Goal: Information Seeking & Learning: Find specific fact

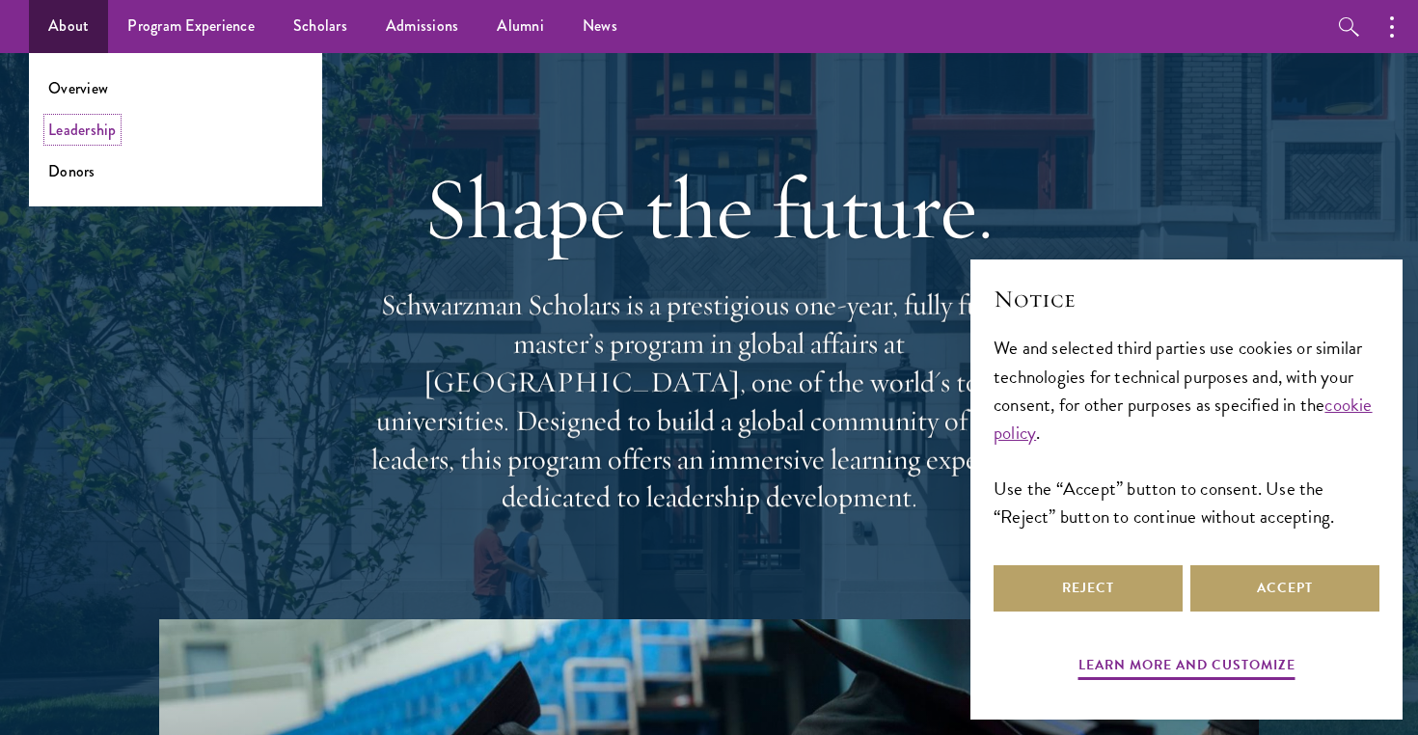
click at [114, 122] on link "Leadership" at bounding box center [82, 130] width 68 height 22
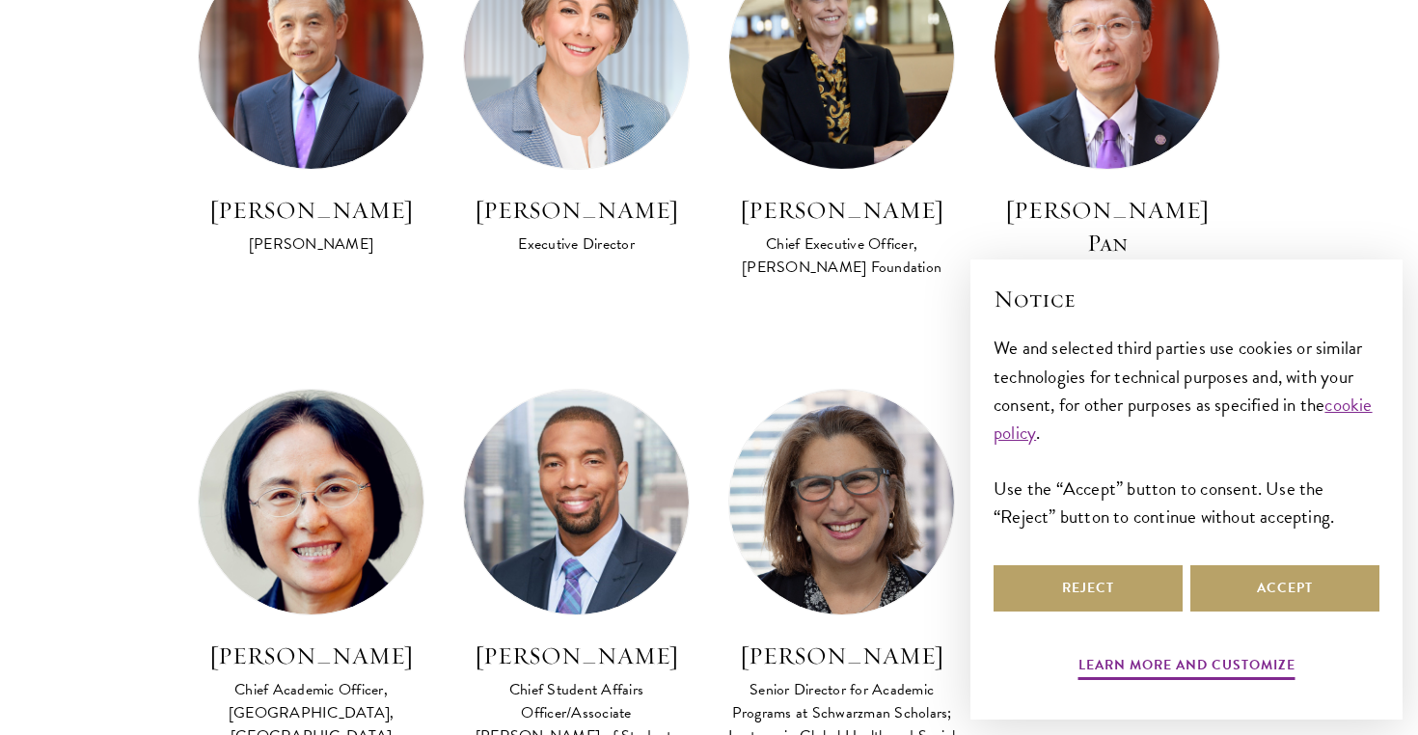
scroll to position [1286, 0]
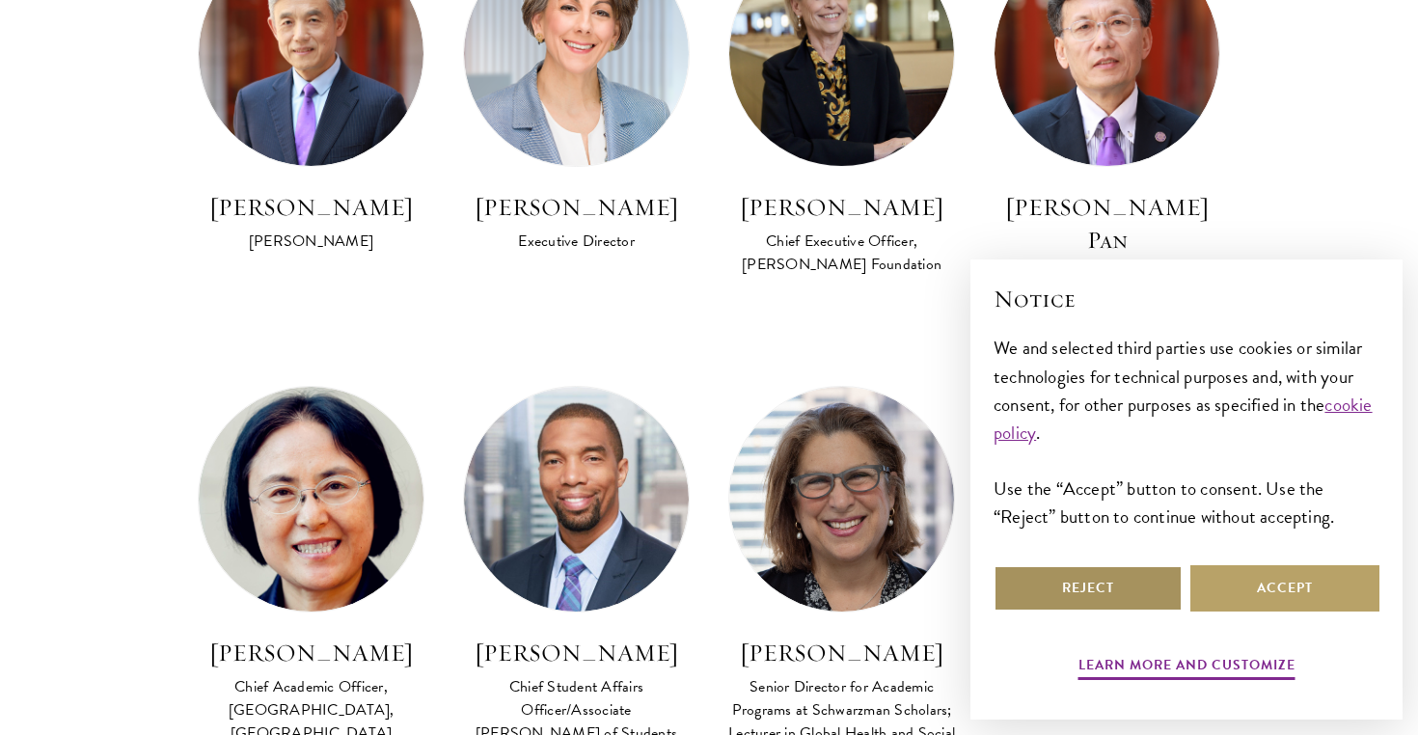
click at [1128, 594] on button "Reject" at bounding box center [1087, 588] width 189 height 46
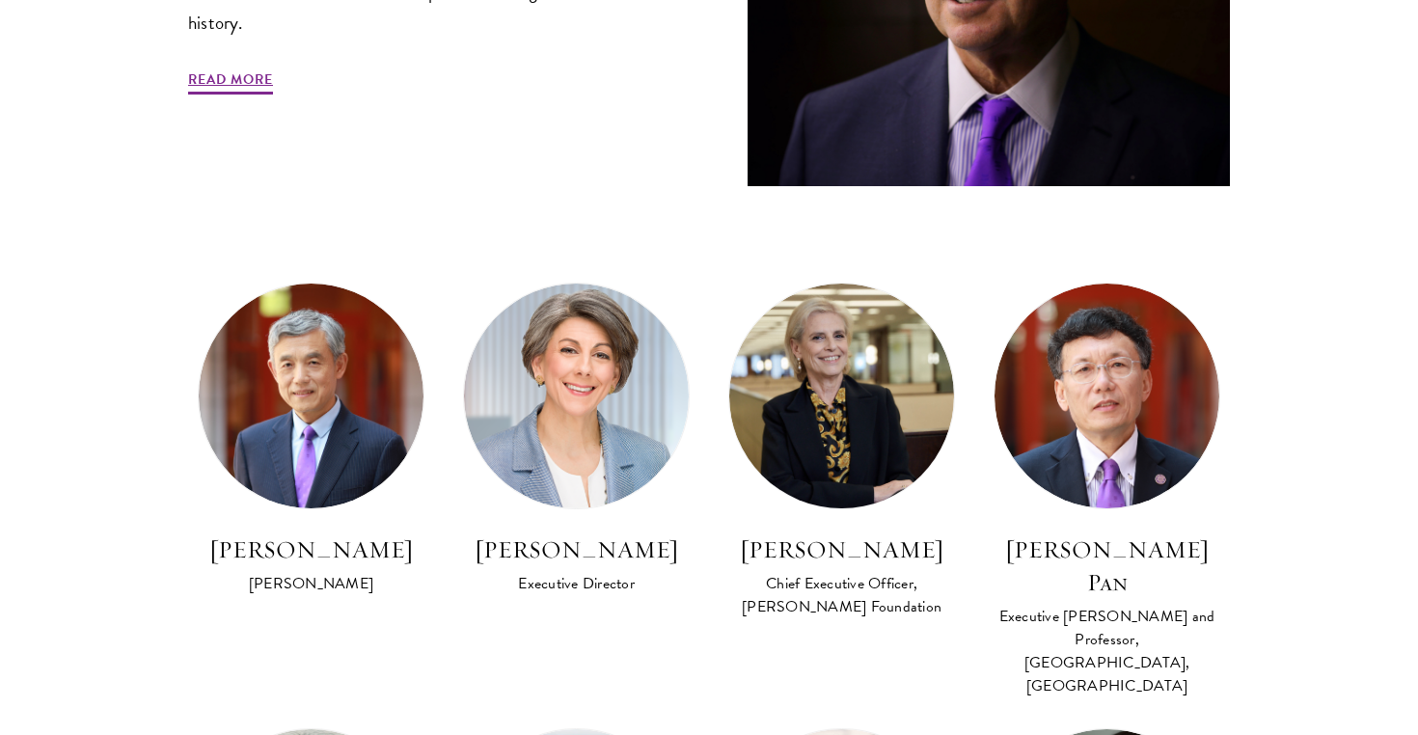
scroll to position [0, 0]
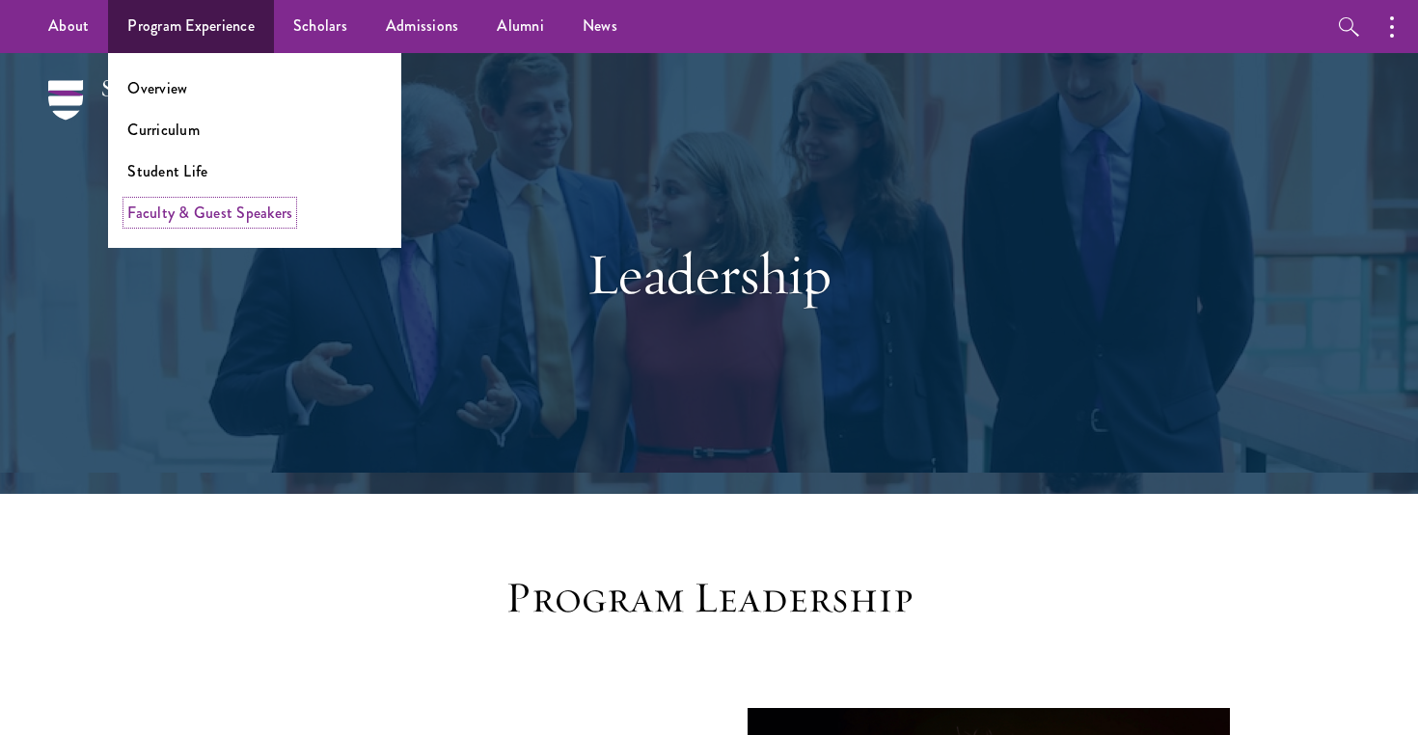
click at [210, 209] on link "Faculty & Guest Speakers" at bounding box center [209, 213] width 165 height 22
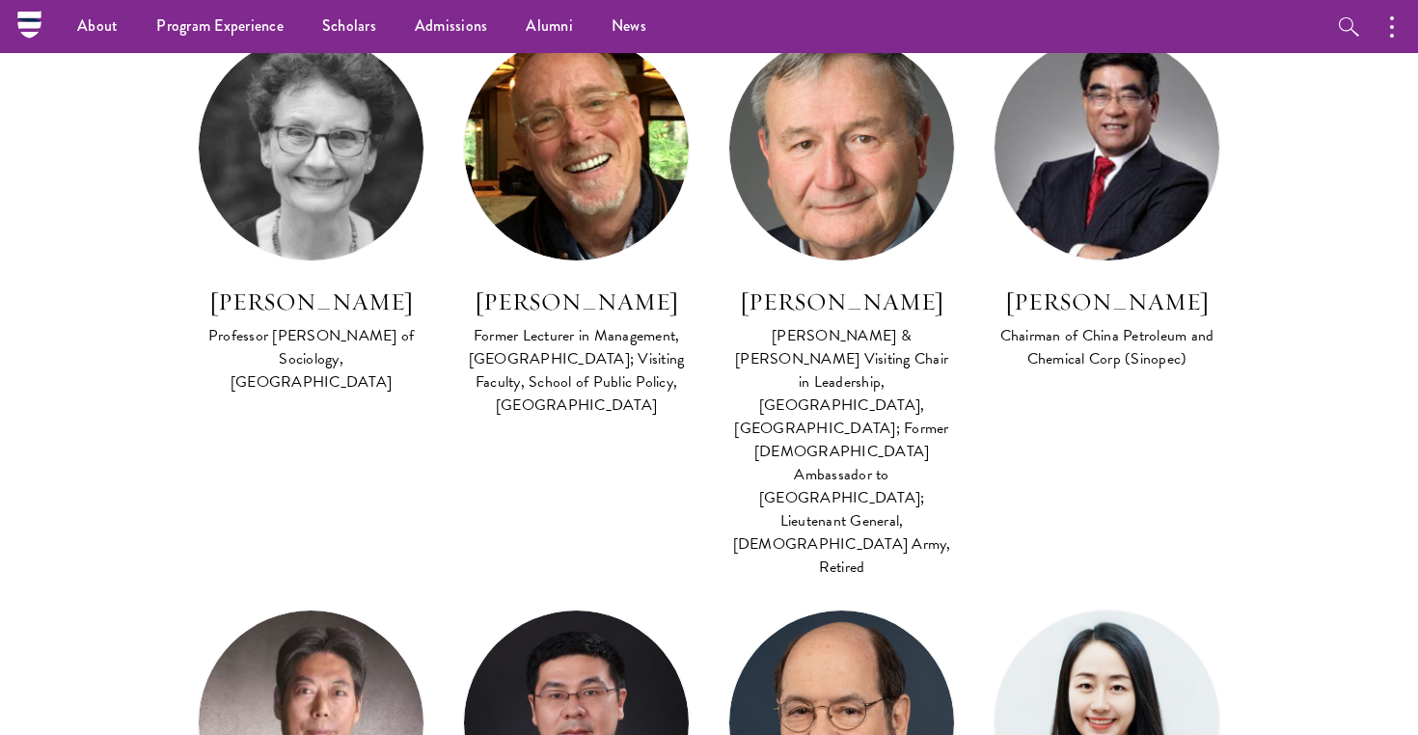
scroll to position [1555, 0]
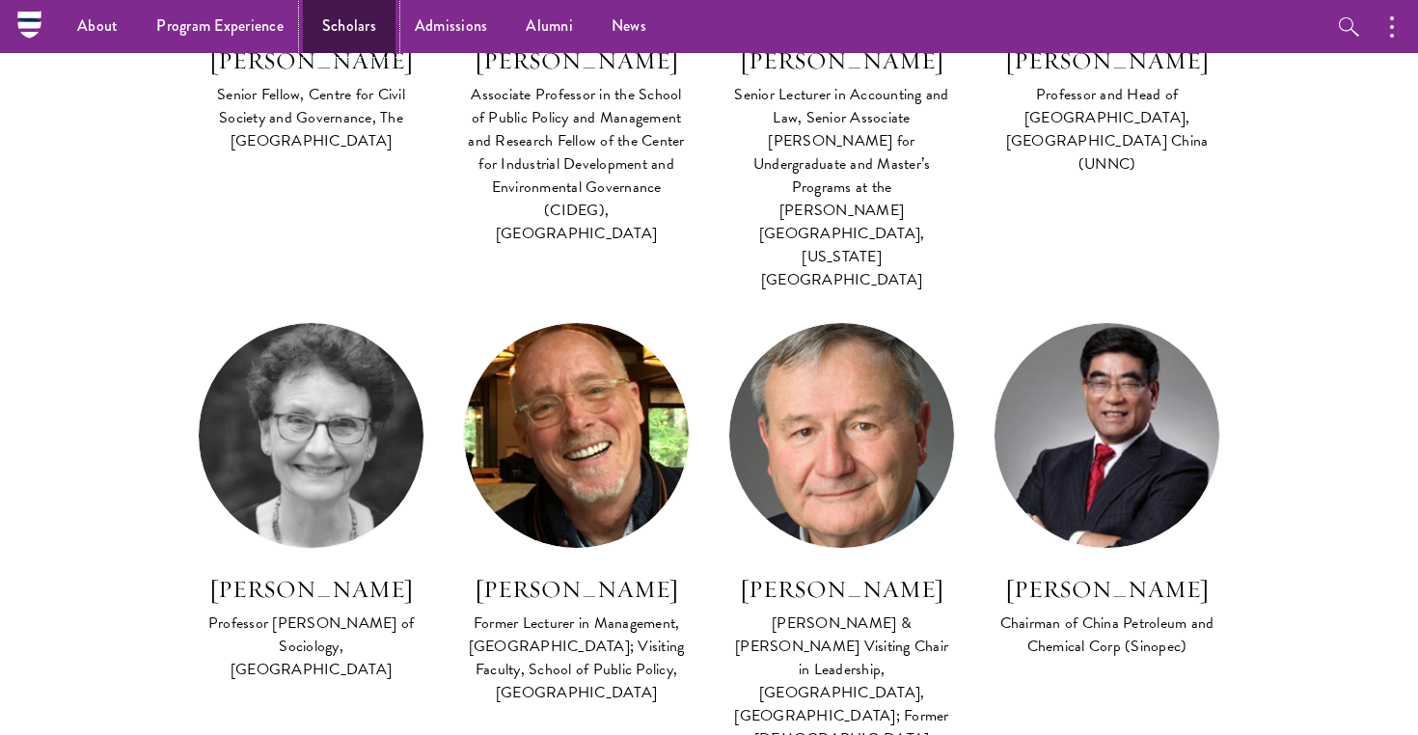
click at [376, 23] on link "Scholars" at bounding box center [349, 26] width 93 height 53
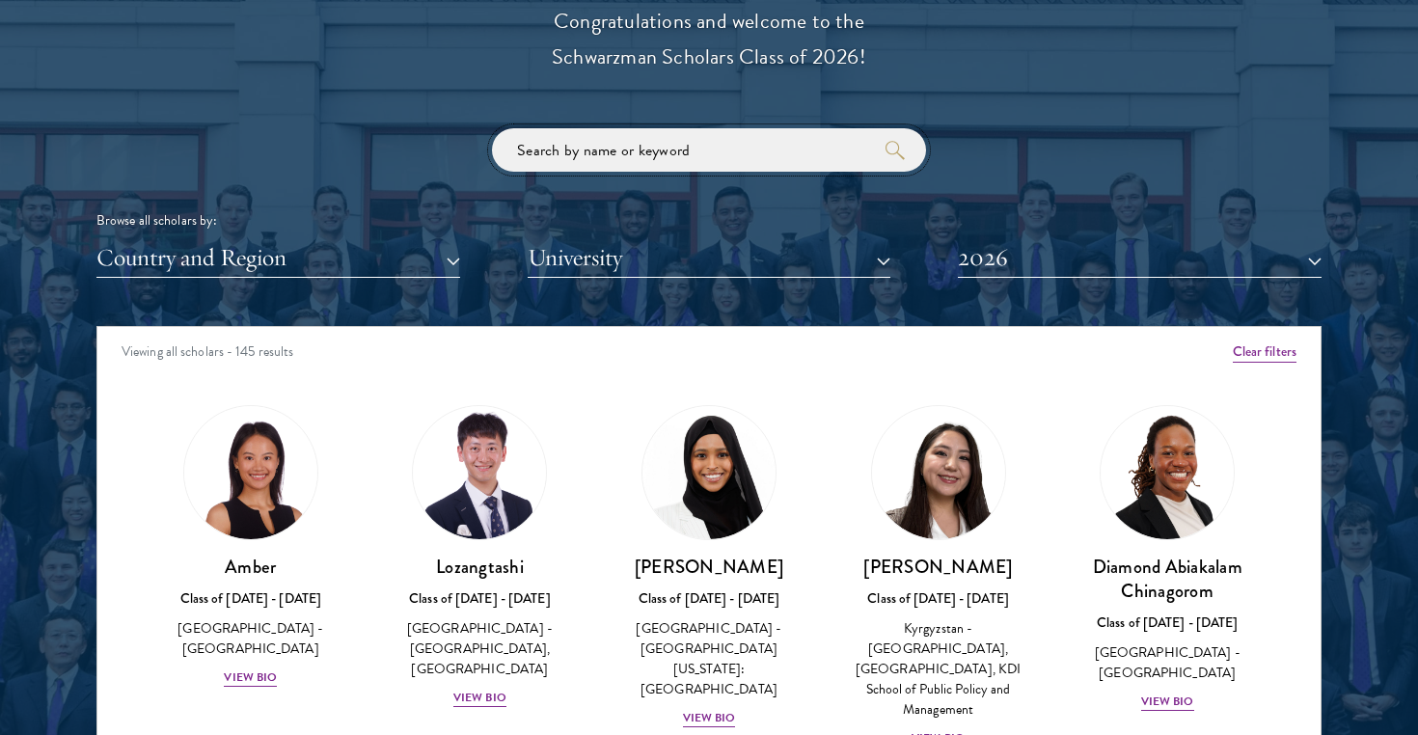
click at [583, 157] on input "search" at bounding box center [709, 149] width 434 height 43
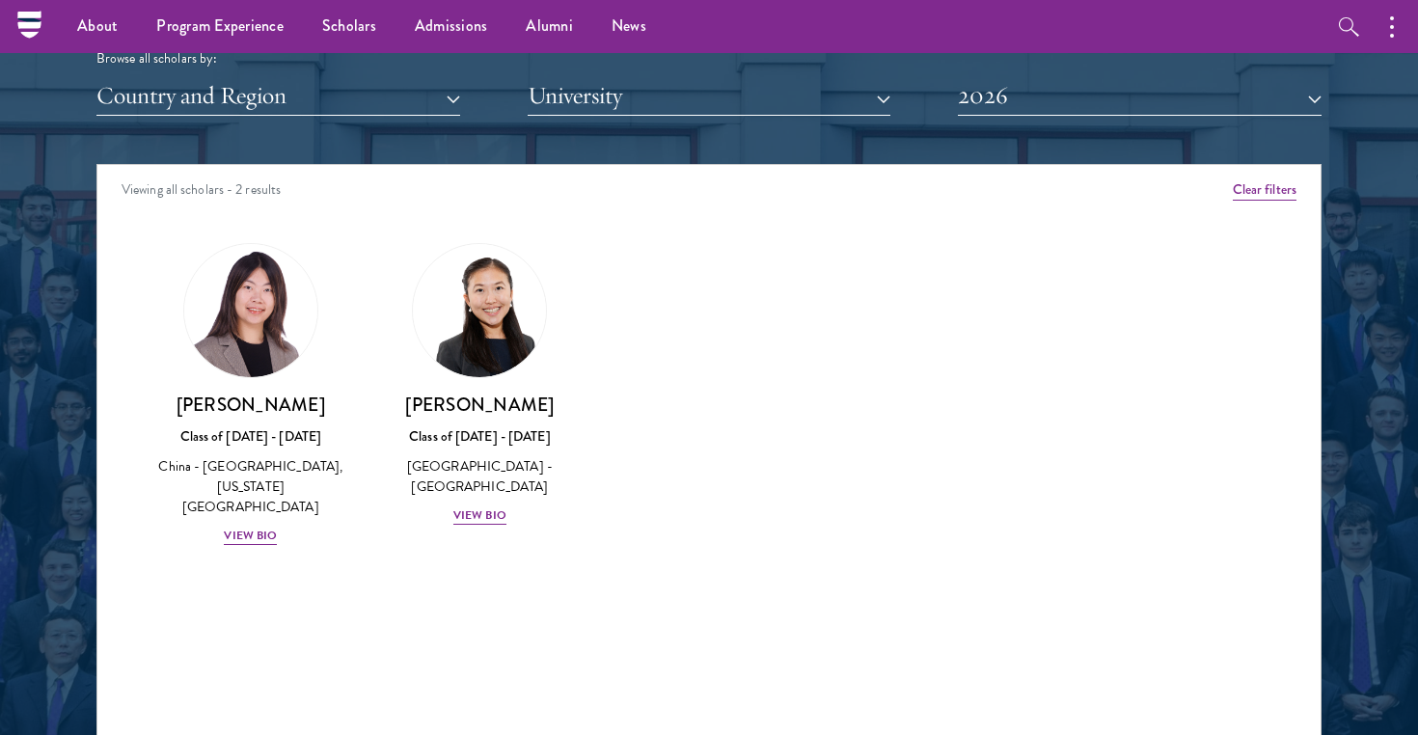
type input "y"
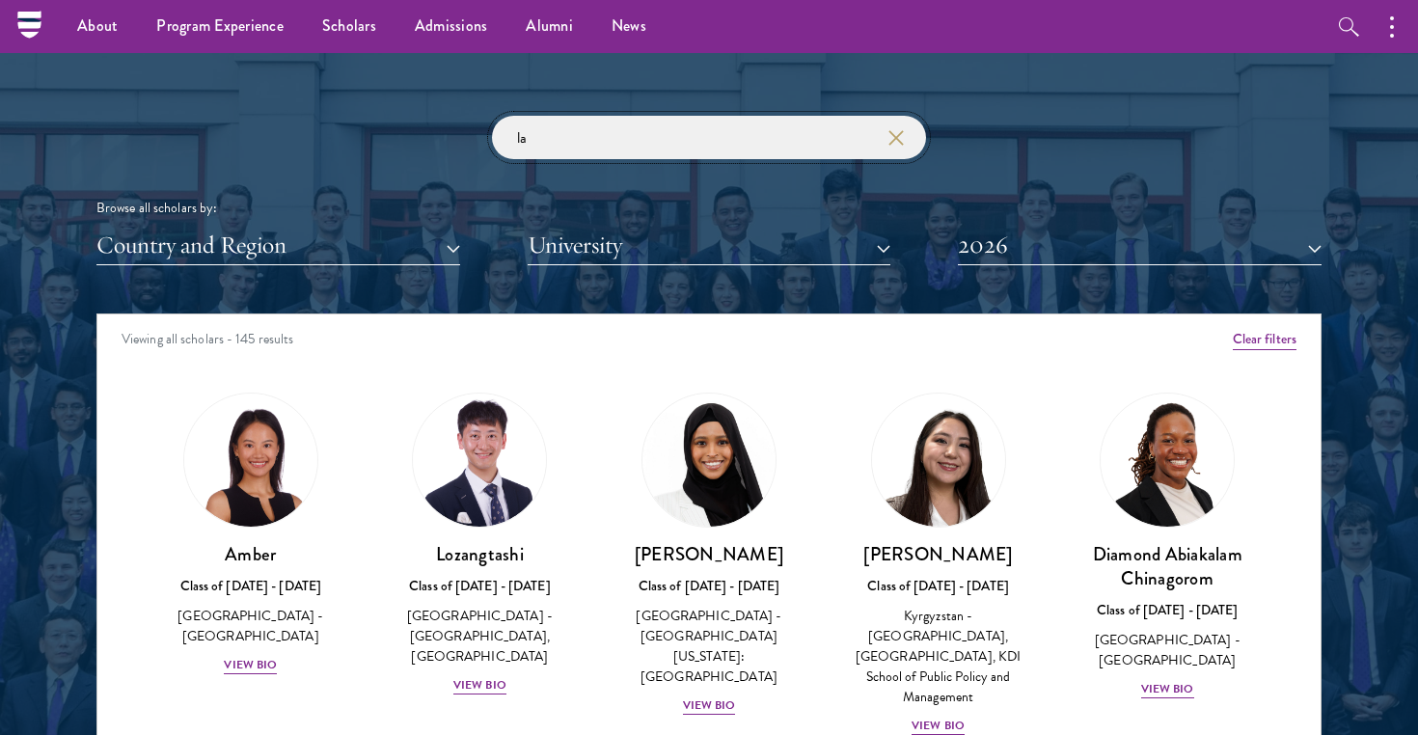
scroll to position [2249, 0]
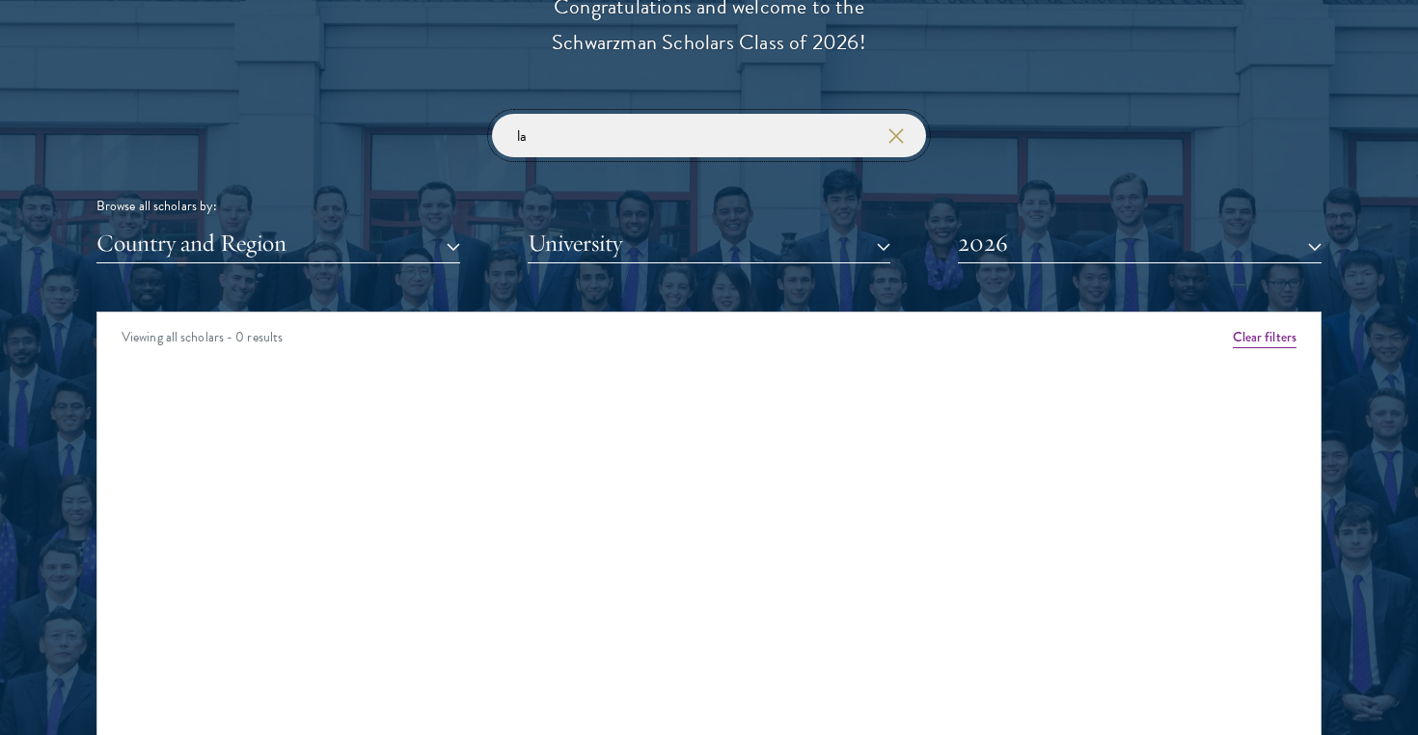
type input "l"
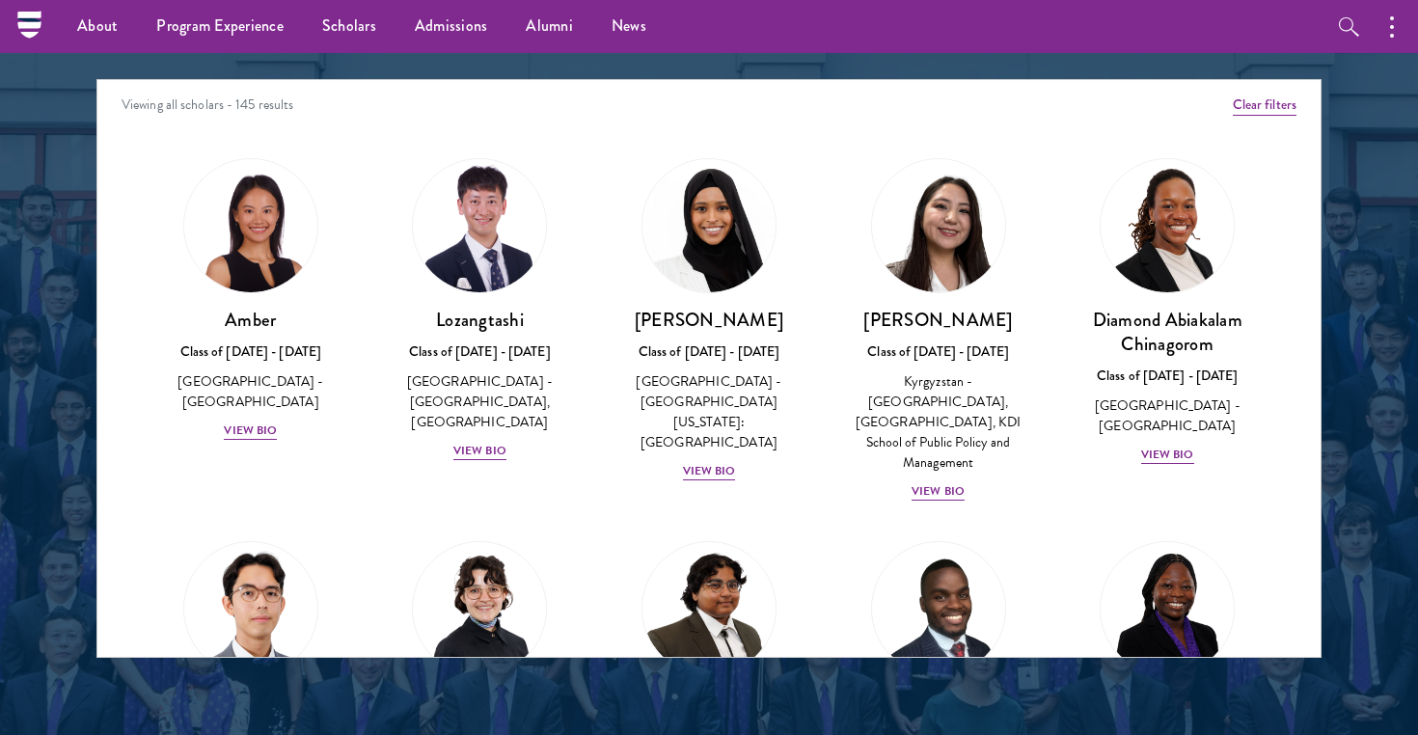
scroll to position [2286, 0]
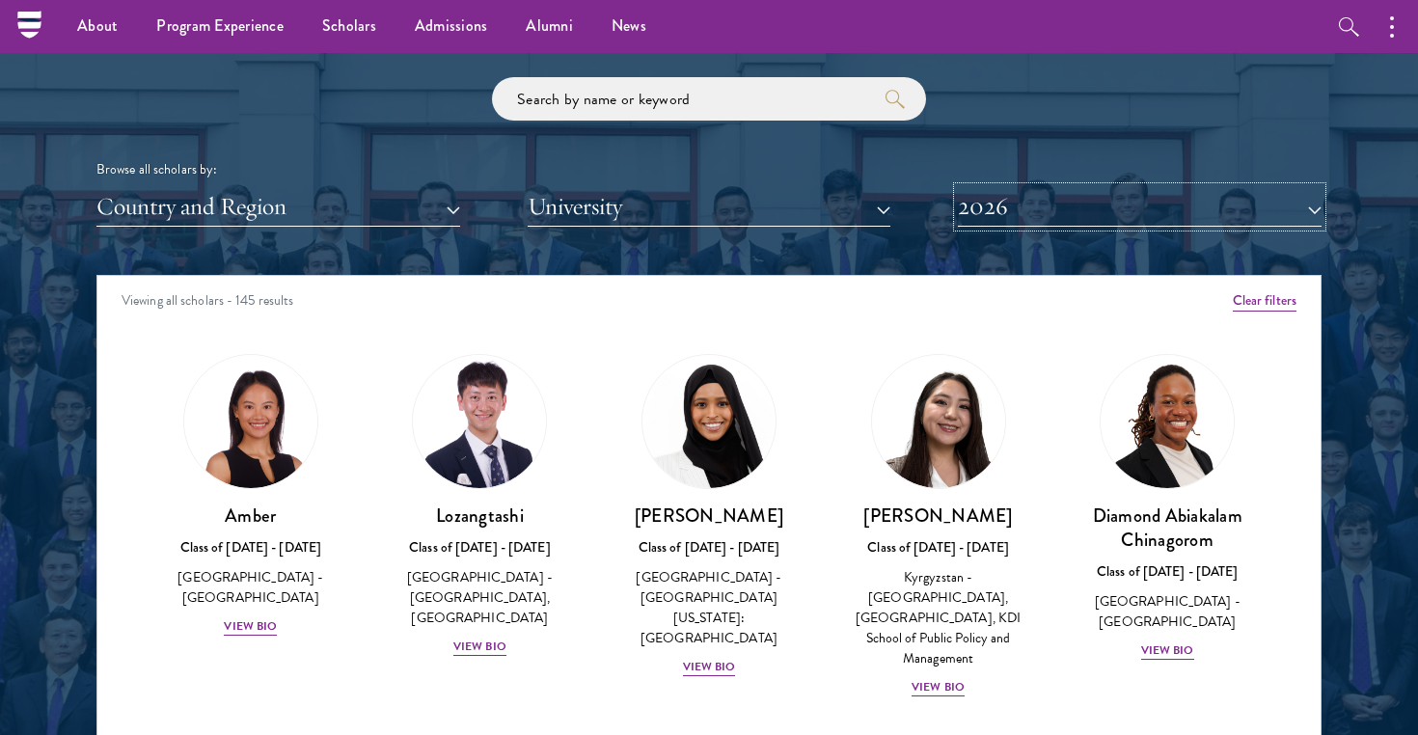
click at [1002, 225] on button "2026" at bounding box center [1140, 207] width 364 height 40
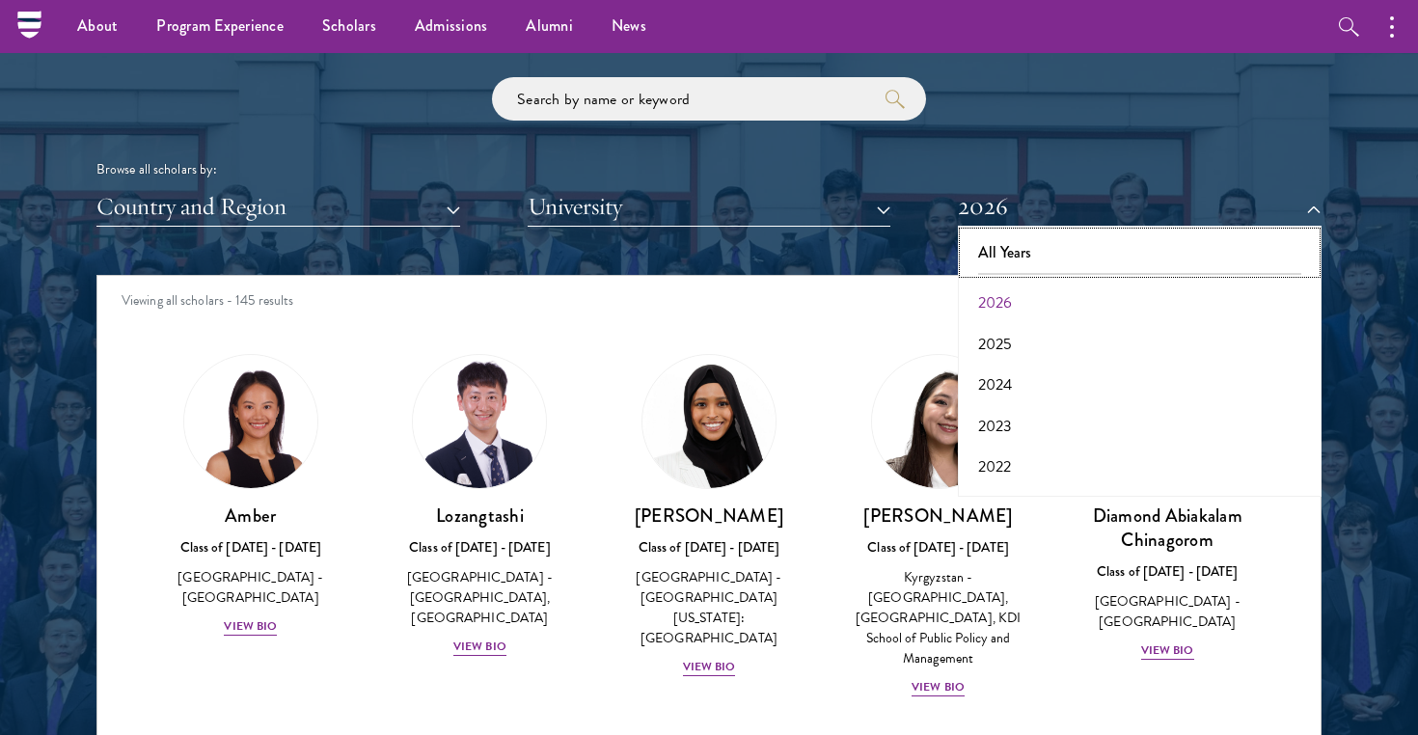
click at [1006, 247] on button "All Years" at bounding box center [1139, 252] width 352 height 41
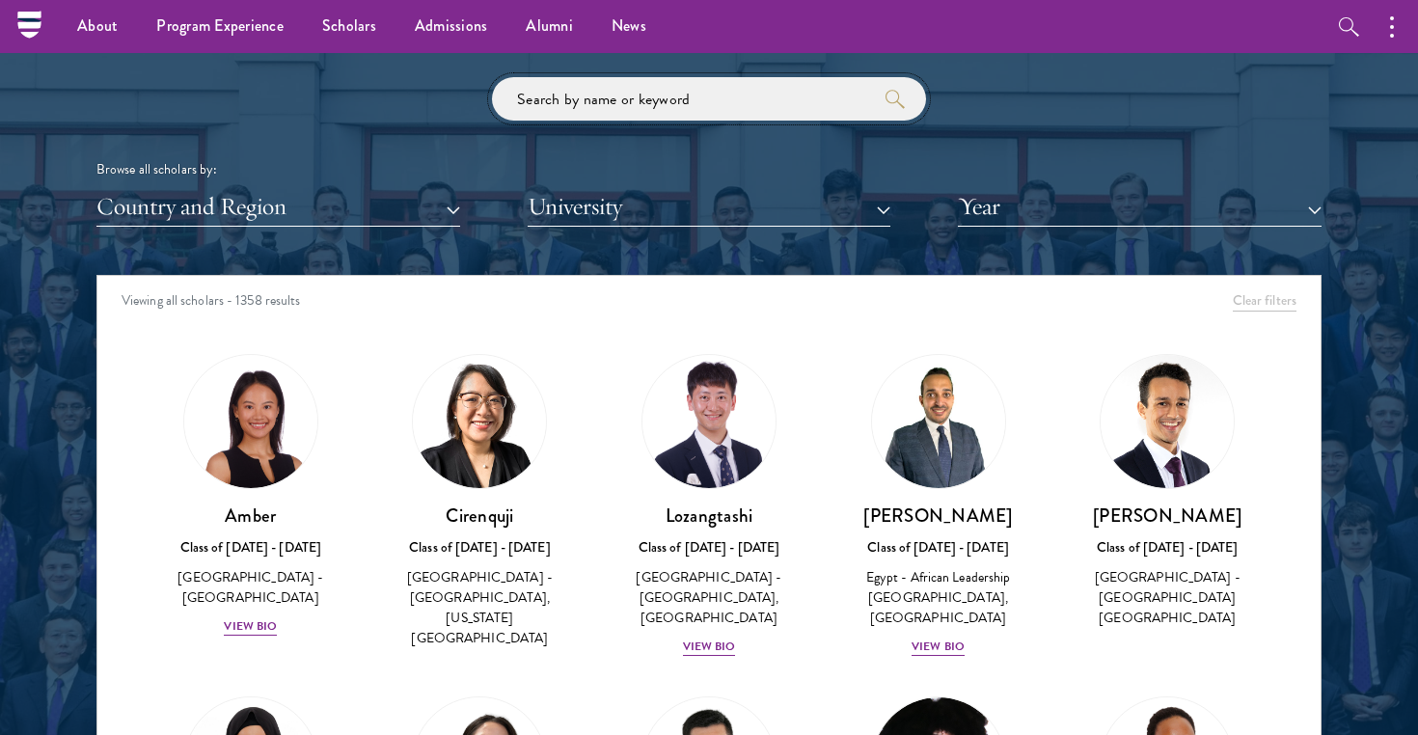
click at [645, 79] on input "search" at bounding box center [709, 98] width 434 height 43
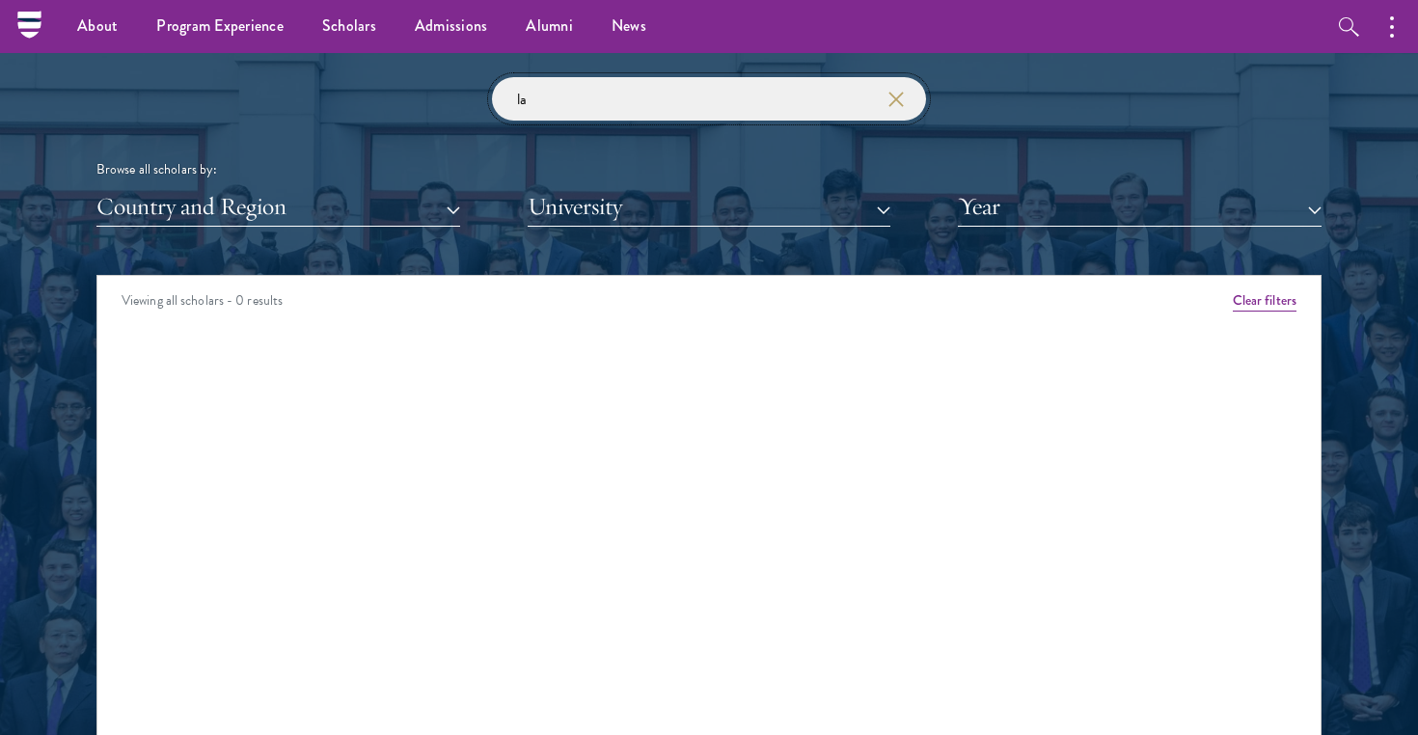
type input "l"
type input "yu"
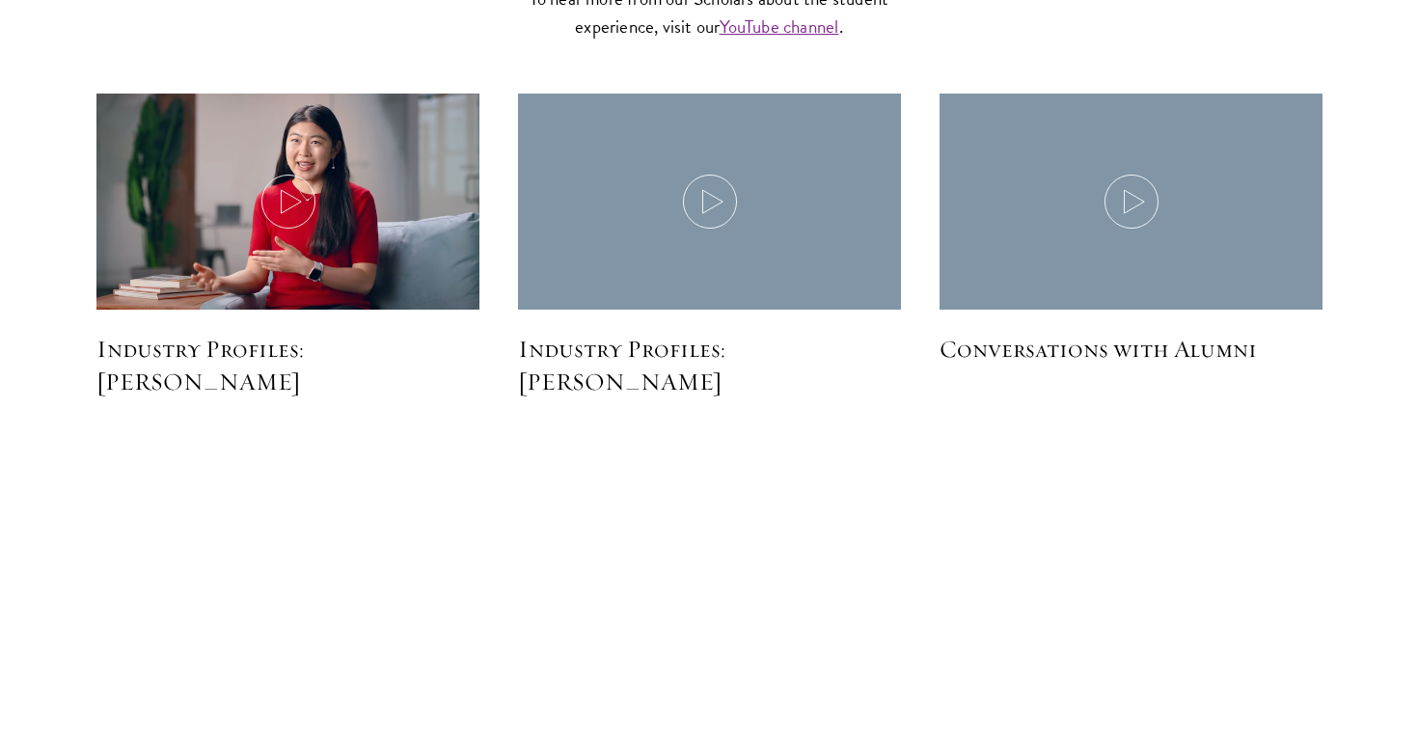
scroll to position [4878, 0]
